Goal: Task Accomplishment & Management: Use online tool/utility

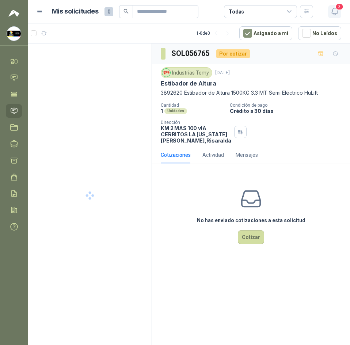
click at [332, 12] on icon "button" at bounding box center [335, 11] width 9 height 9
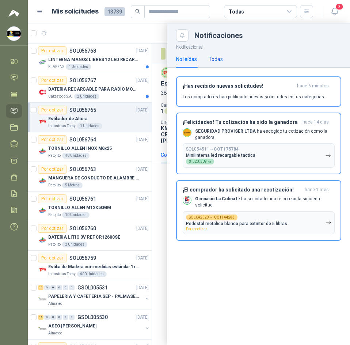
click at [210, 57] on div "Todas" at bounding box center [216, 59] width 14 height 8
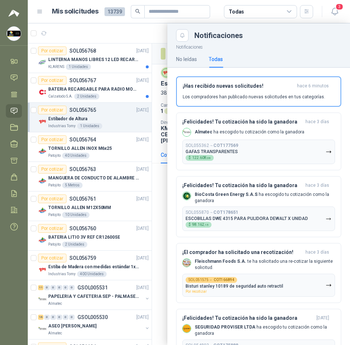
click at [86, 38] on div at bounding box center [189, 184] width 323 height 322
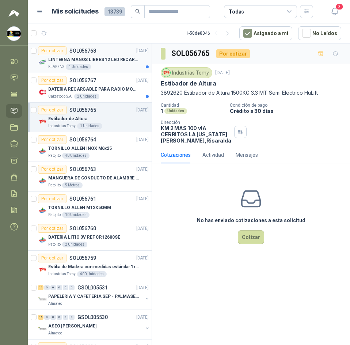
click at [107, 64] on div "KLARENS 1 Unidades" at bounding box center [98, 67] width 101 height 6
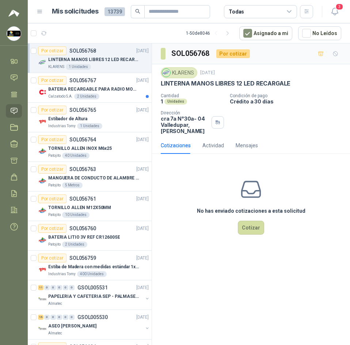
click at [242, 81] on p "LINTERNA MANOS LIBRES 12 LED RECARGALE" at bounding box center [226, 84] width 130 height 8
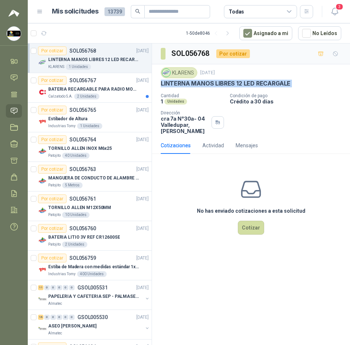
click at [242, 81] on p "LINTERNA MANOS LIBRES 12 LED RECARGALE" at bounding box center [226, 84] width 130 height 8
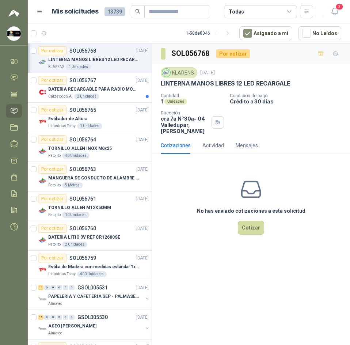
drag, startPoint x: 242, startPoint y: 81, endPoint x: 330, endPoint y: 231, distance: 173.7
click at [330, 231] on div "No has enviado cotizaciones a esta solicitud Cotizar" at bounding box center [251, 206] width 198 height 93
